Goal: Task Accomplishment & Management: Manage account settings

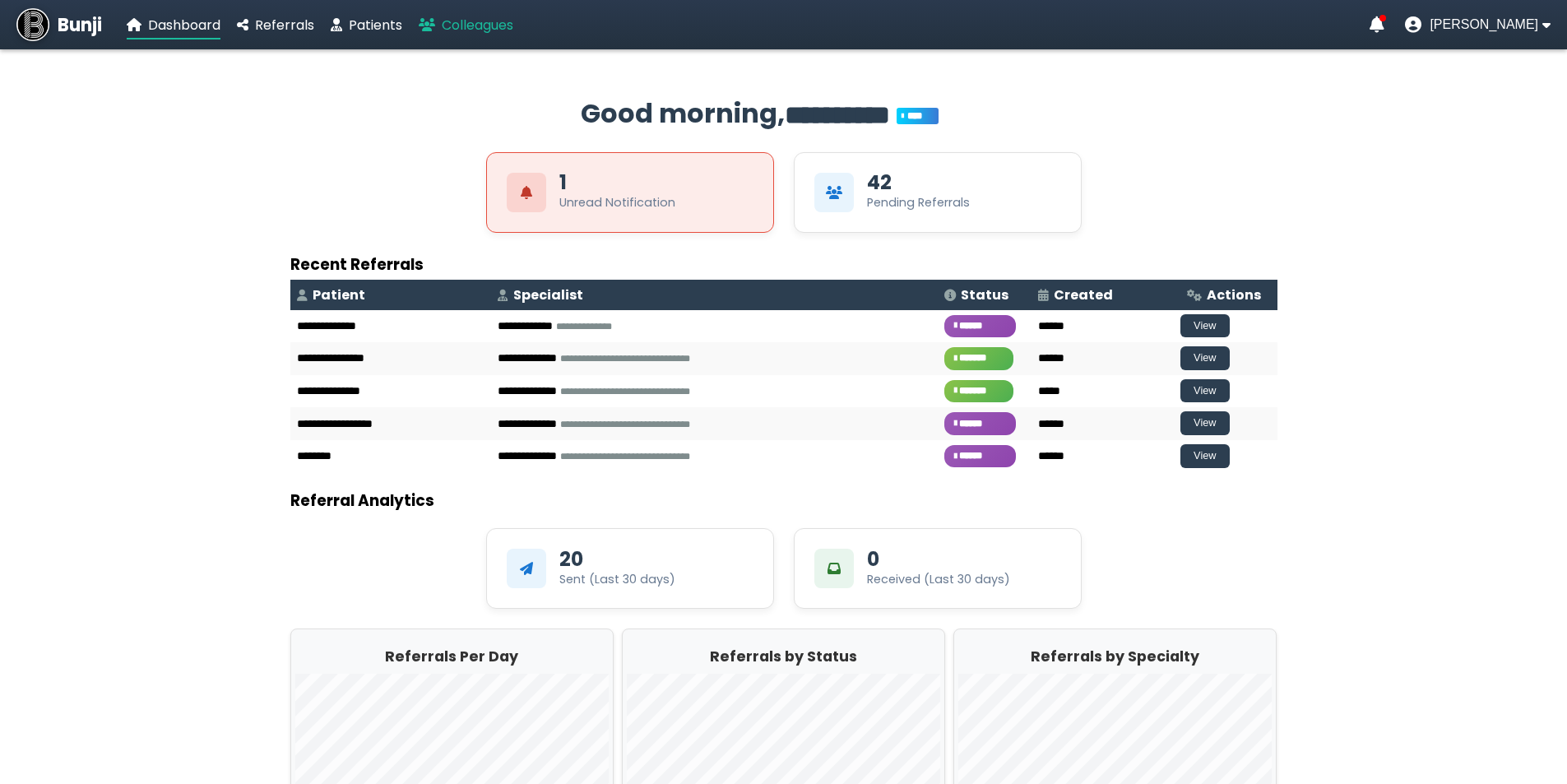
click at [471, 23] on span "Colleagues" at bounding box center [477, 25] width 72 height 19
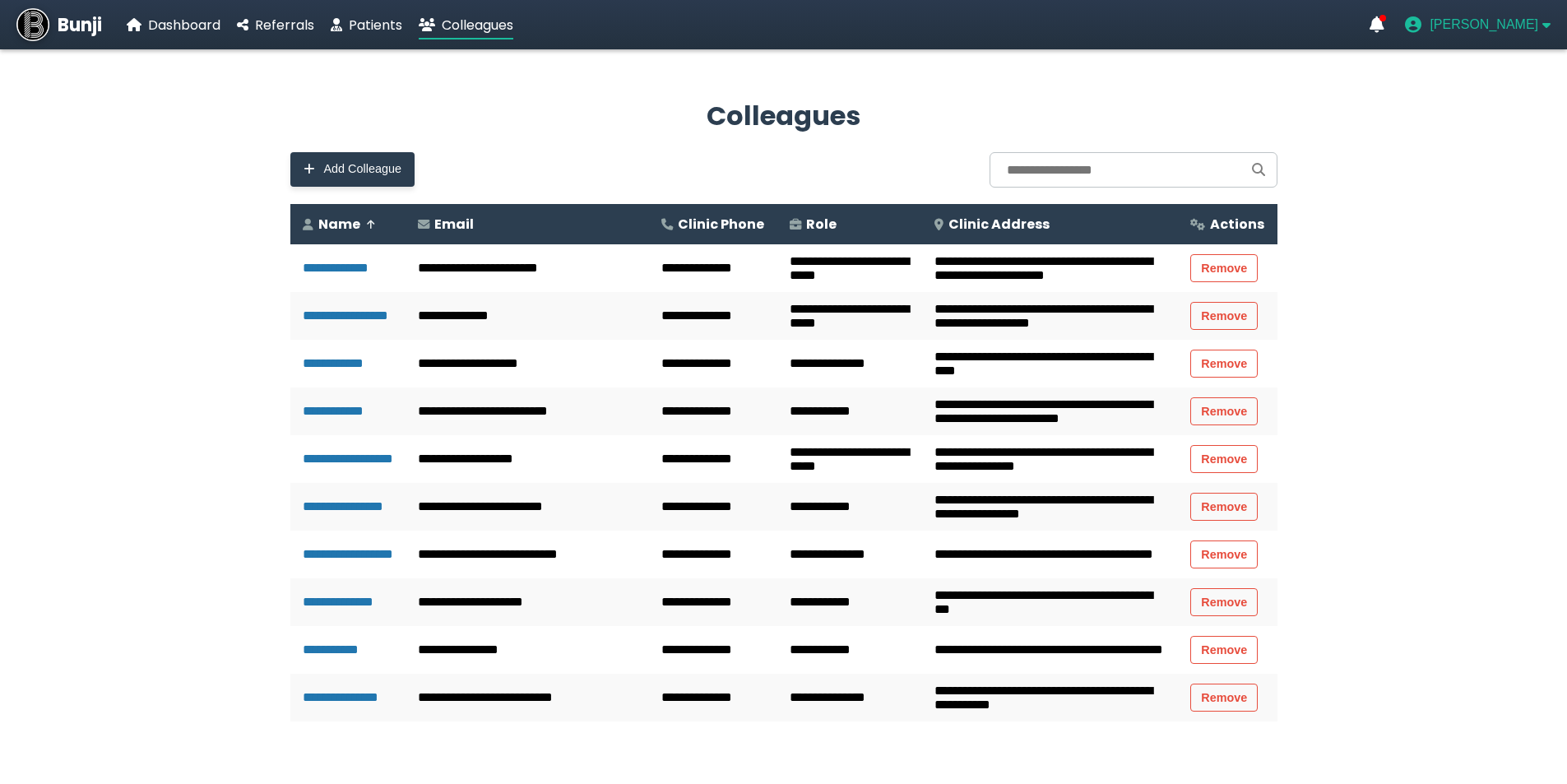
click at [1537, 28] on span "[PERSON_NAME]" at bounding box center [1484, 25] width 109 height 15
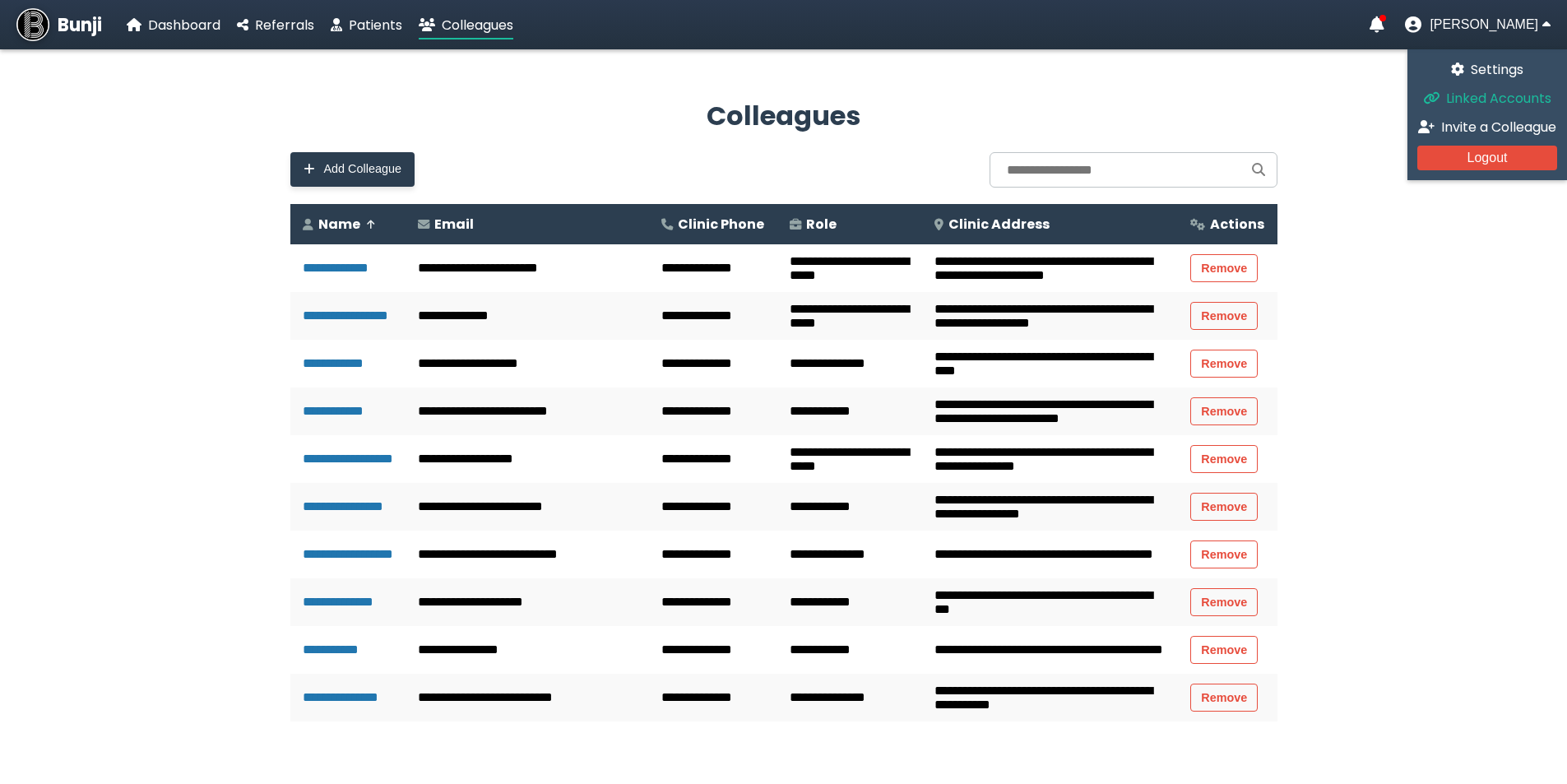
click at [1497, 96] on span "Linked Accounts" at bounding box center [1499, 98] width 105 height 19
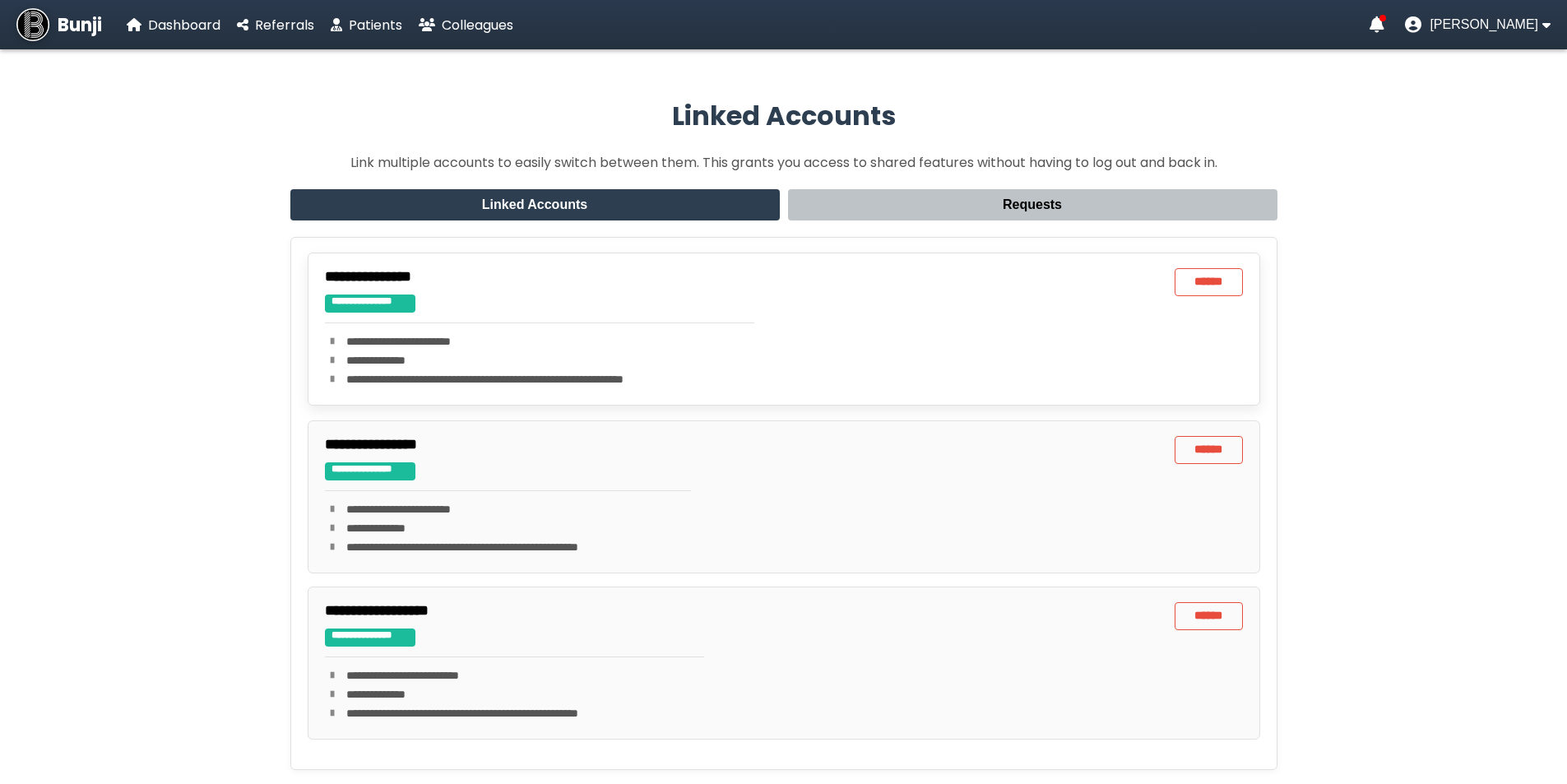
click at [350, 308] on div "**********" at bounding box center [370, 303] width 90 height 18
